Goal: Transaction & Acquisition: Purchase product/service

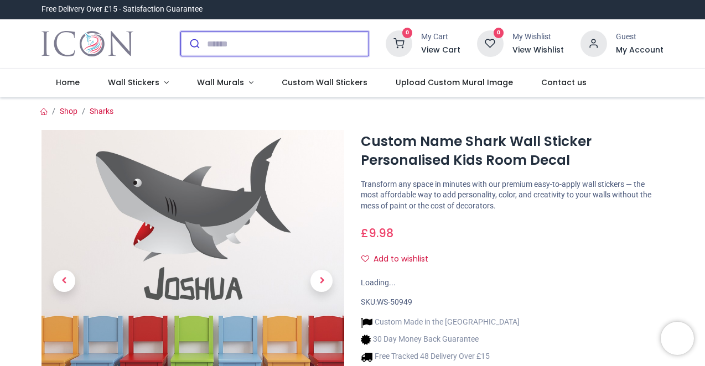
click at [249, 46] on input "search" at bounding box center [288, 44] width 162 height 24
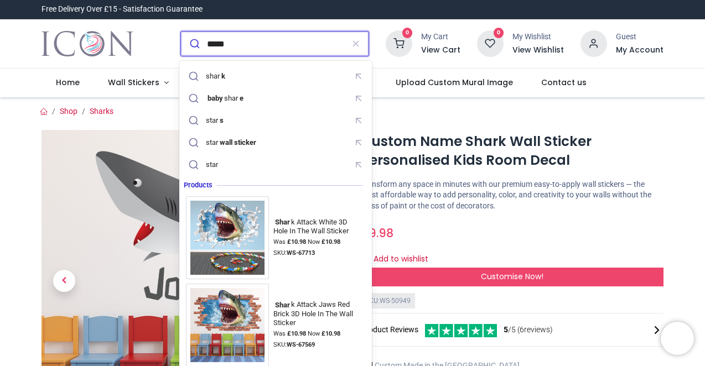
type input "*****"
click at [193, 44] on button "submit" at bounding box center [194, 44] width 26 height 24
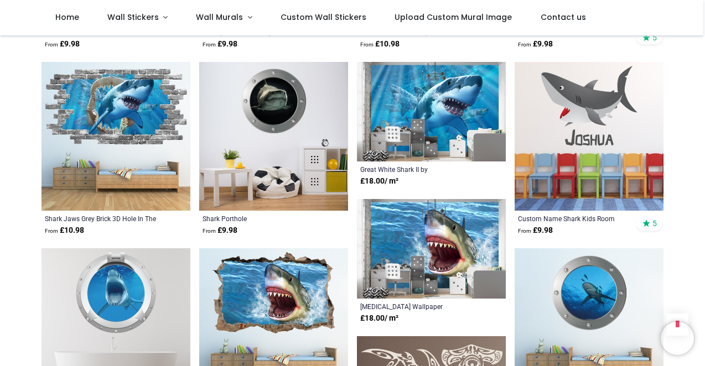
scroll to position [483, 0]
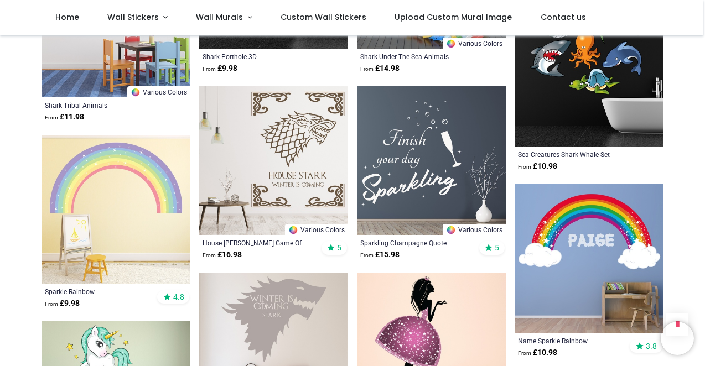
scroll to position [1988, 0]
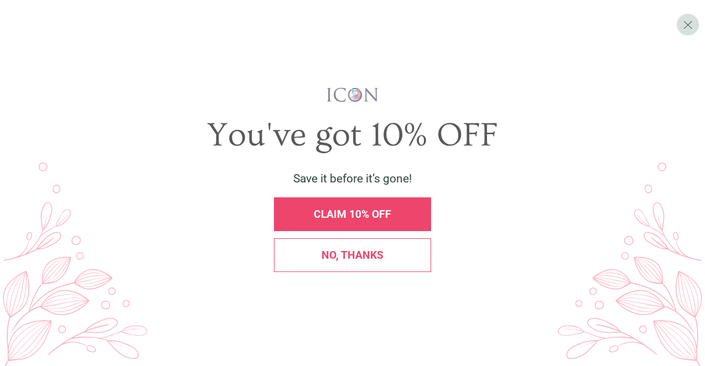
click at [341, 256] on span "No, thanks" at bounding box center [352, 255] width 62 height 13
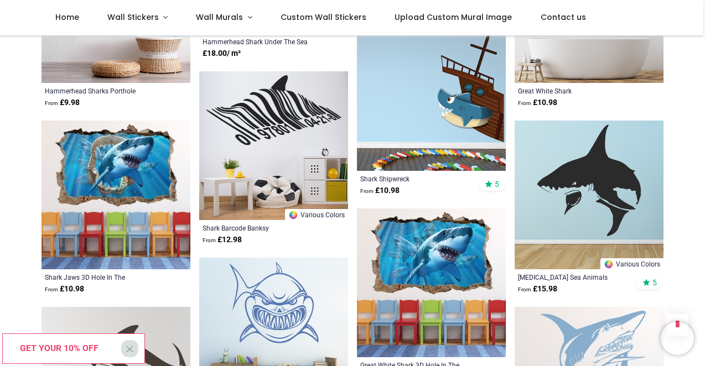
scroll to position [983, 0]
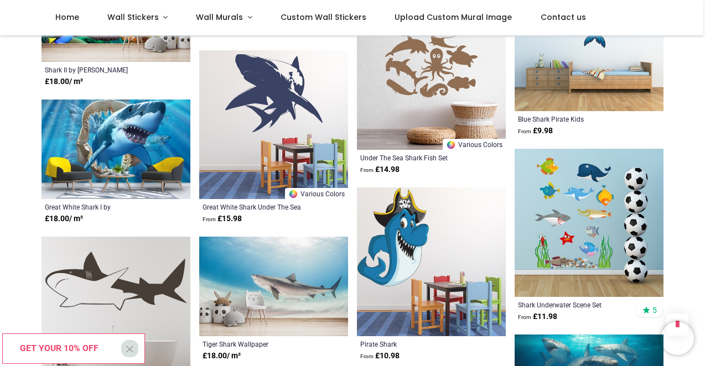
scroll to position [1508, 0]
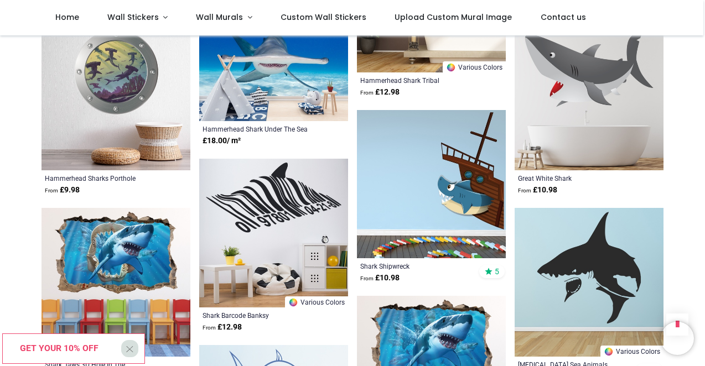
scroll to position [900, 0]
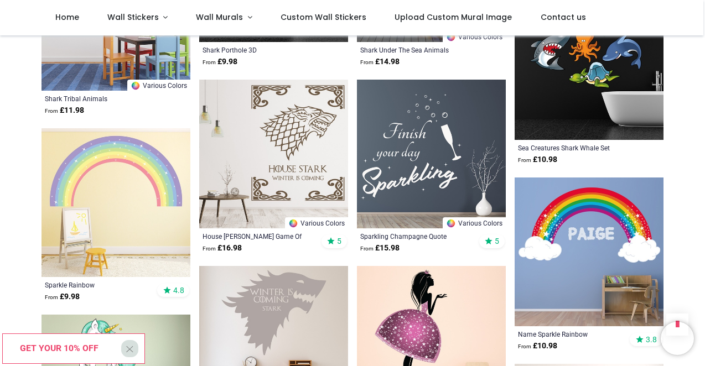
scroll to position [1992, 0]
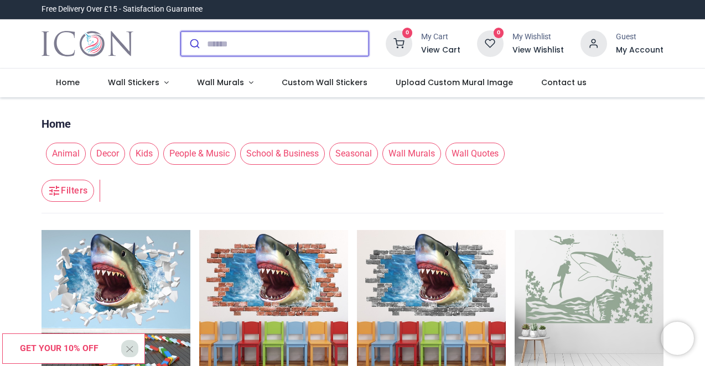
click at [216, 43] on input "search" at bounding box center [288, 44] width 162 height 24
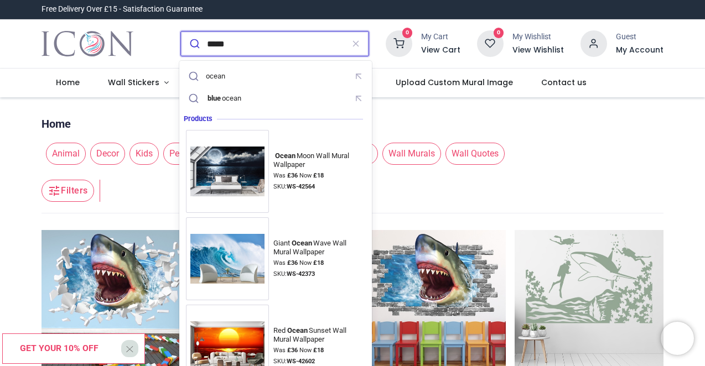
type input "*****"
click at [193, 44] on button "submit" at bounding box center [194, 44] width 26 height 24
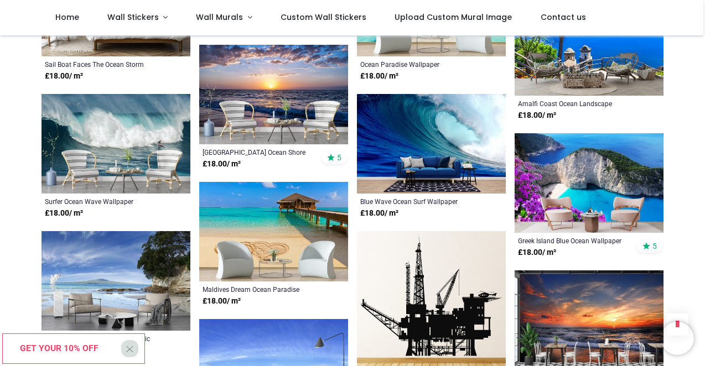
scroll to position [2255, 0]
